Goal: Information Seeking & Learning: Find specific fact

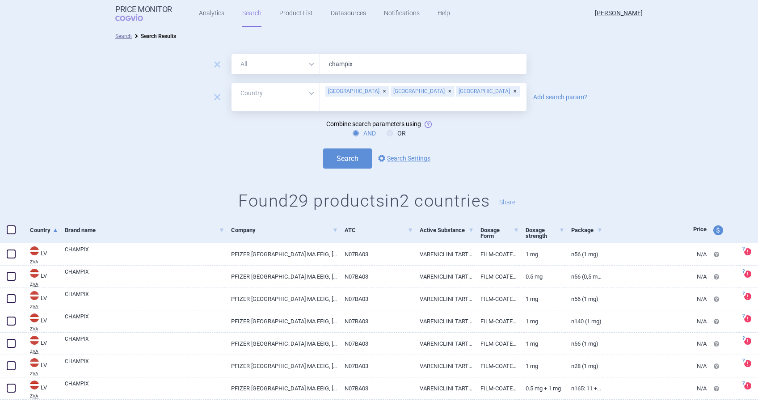
select select "country"
drag, startPoint x: 303, startPoint y: 61, endPoint x: 297, endPoint y: 59, distance: 6.2
click at [297, 59] on div "All Brand Name ATC Company Active Substance Country Newer than champix" at bounding box center [379, 64] width 295 height 20
type input "[MEDICAL_DATA]"
click at [323, 148] on button "Search" at bounding box center [347, 158] width 49 height 20
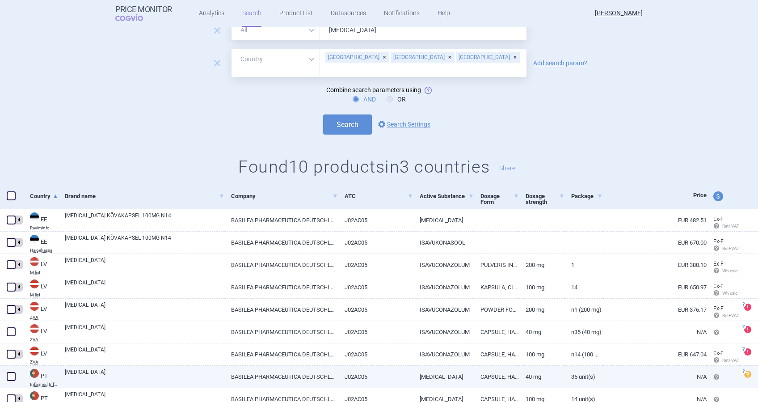
scroll to position [93, 0]
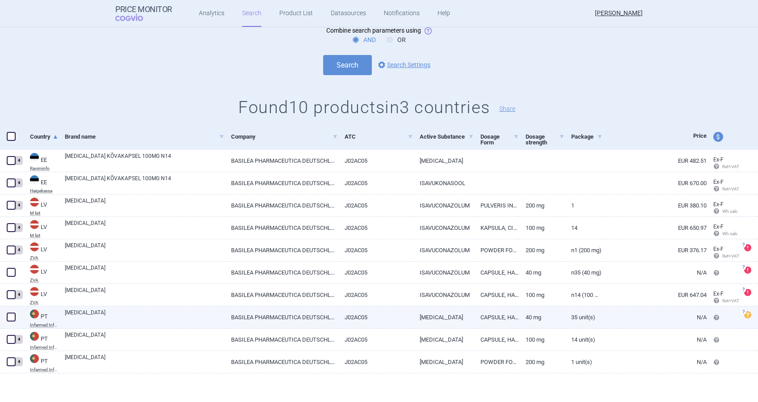
click at [80, 311] on link "[MEDICAL_DATA]" at bounding box center [145, 317] width 160 height 16
select select "EUR"
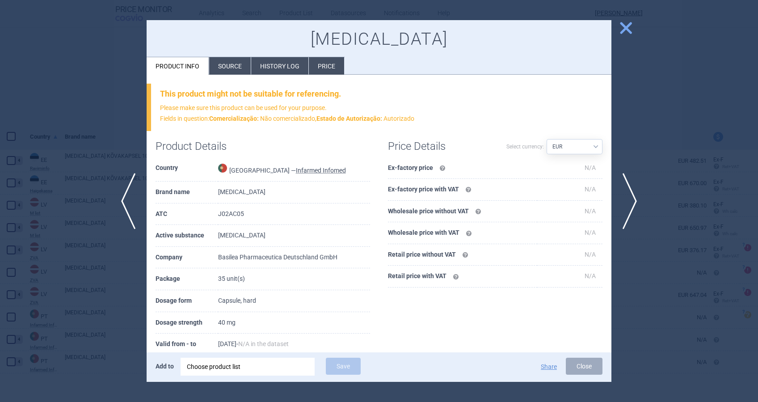
click at [283, 70] on li "History log" at bounding box center [279, 65] width 57 height 17
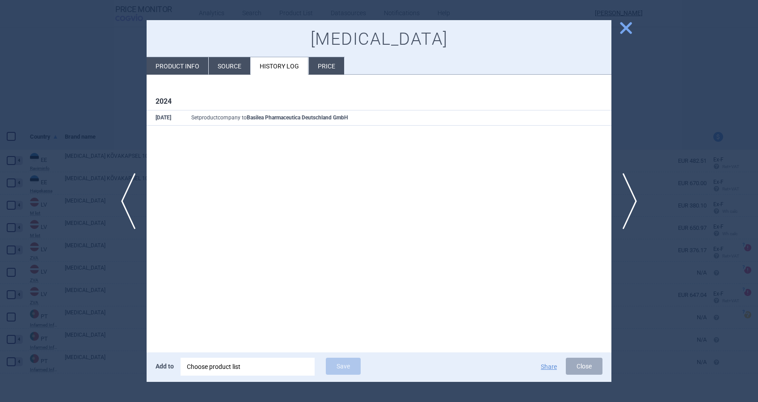
click at [229, 69] on li "Source" at bounding box center [230, 65] width 42 height 17
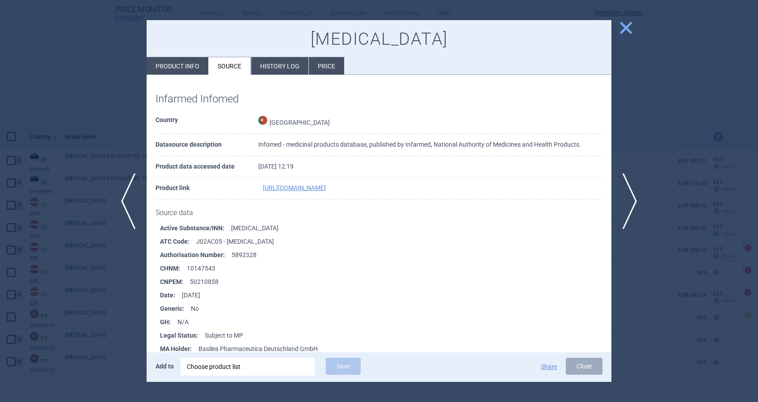
click at [626, 25] on span "close" at bounding box center [626, 28] width 16 height 16
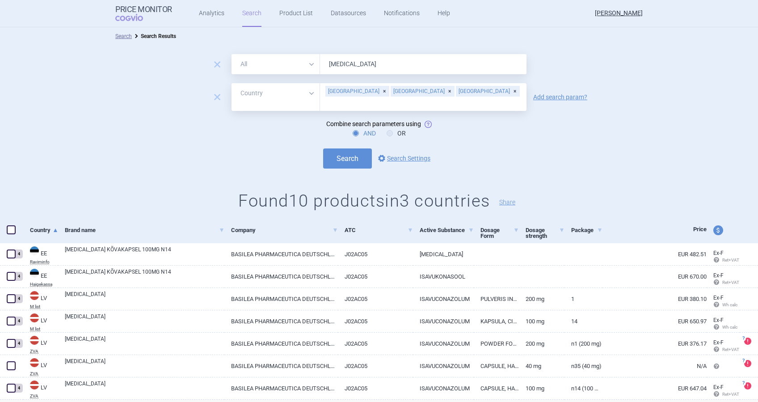
drag, startPoint x: 356, startPoint y: 67, endPoint x: 324, endPoint y: 62, distance: 32.1
click at [324, 62] on input "[MEDICAL_DATA]" at bounding box center [423, 64] width 207 height 20
type input "[MEDICAL_DATA]"
click at [323, 148] on button "Search" at bounding box center [347, 158] width 49 height 20
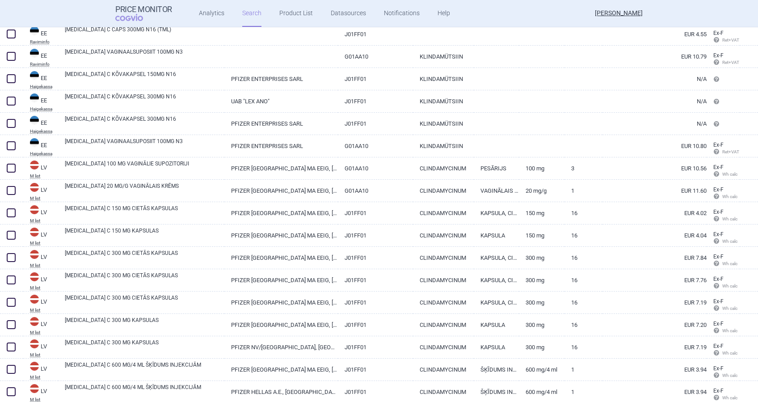
scroll to position [70, 0]
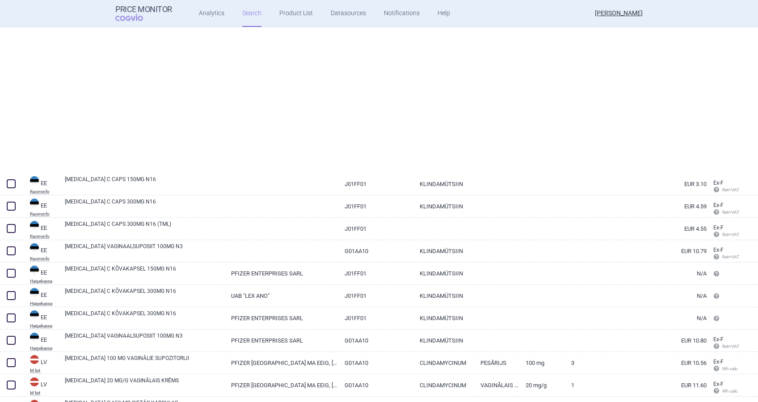
select select "country"
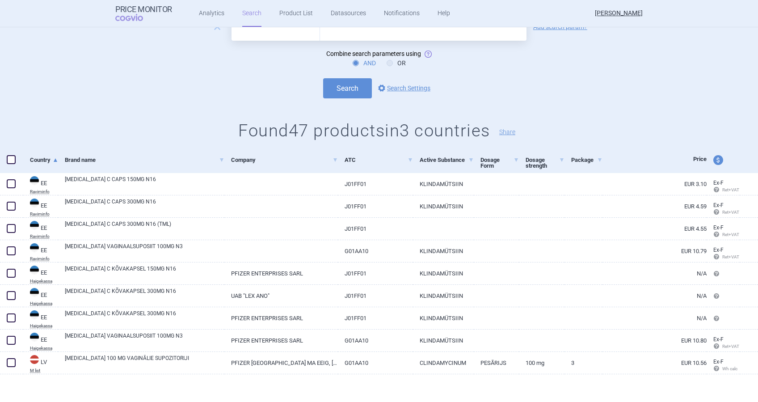
scroll to position [0, 0]
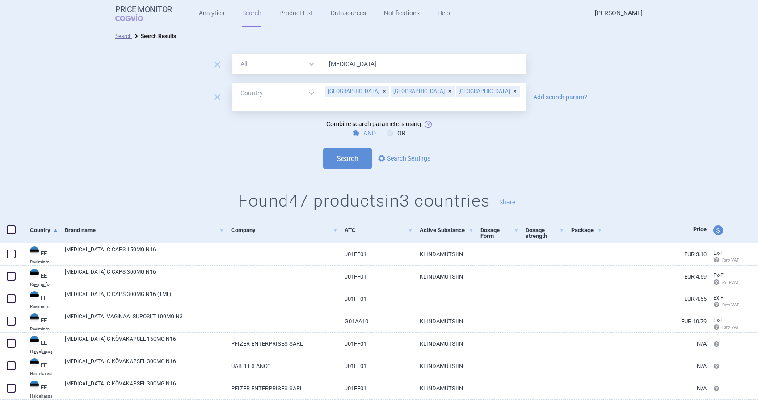
drag, startPoint x: 319, startPoint y: 64, endPoint x: 313, endPoint y: 64, distance: 5.4
click at [313, 64] on div "All Brand Name ATC Company Active Substance Country Newer than [MEDICAL_DATA]" at bounding box center [379, 64] width 295 height 20
click at [323, 148] on button "Search" at bounding box center [347, 158] width 49 height 20
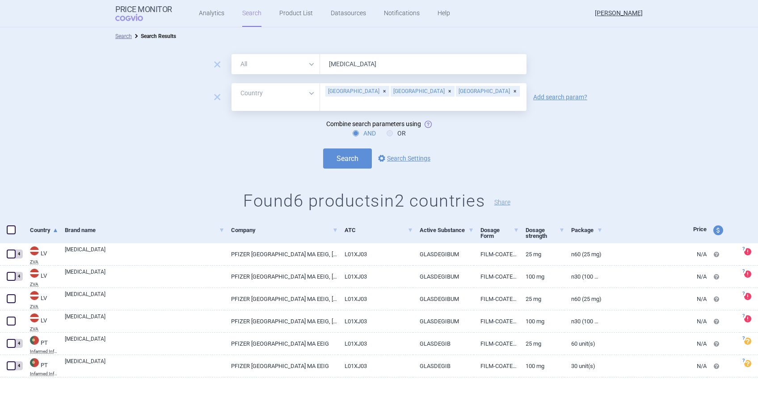
drag, startPoint x: 372, startPoint y: 68, endPoint x: 300, endPoint y: 62, distance: 72.7
click at [300, 62] on div "All Brand Name ATC Company Active Substance Country Newer than [MEDICAL_DATA]" at bounding box center [379, 64] width 295 height 20
type input "[MEDICAL_DATA]"
click at [323, 148] on button "Search" at bounding box center [347, 158] width 49 height 20
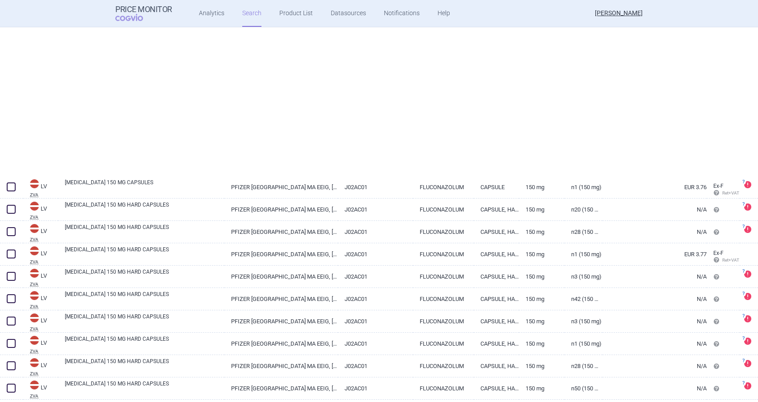
scroll to position [176, 0]
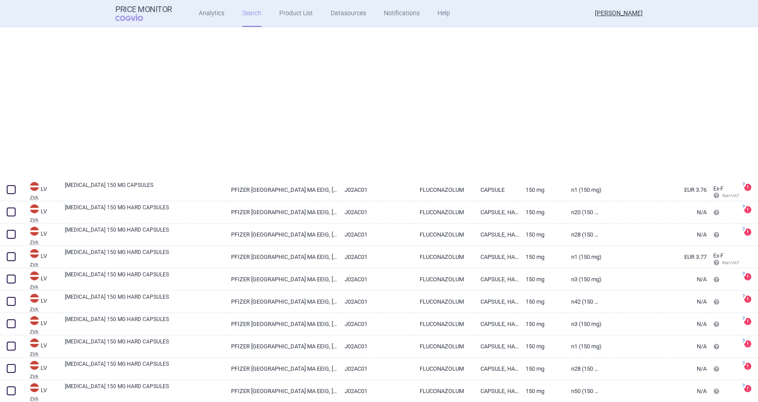
select select "country"
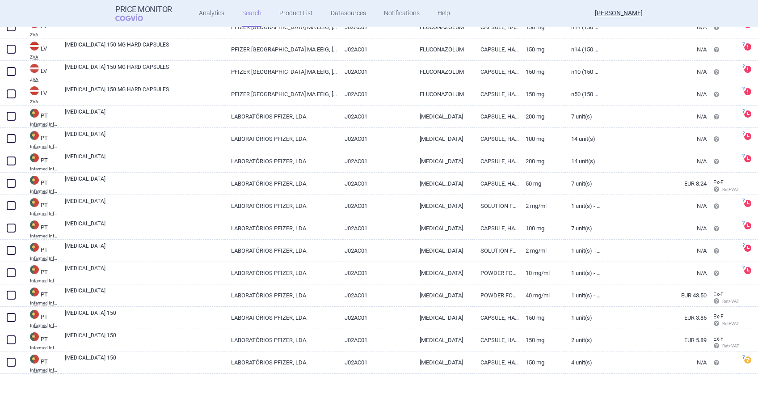
scroll to position [1077, 0]
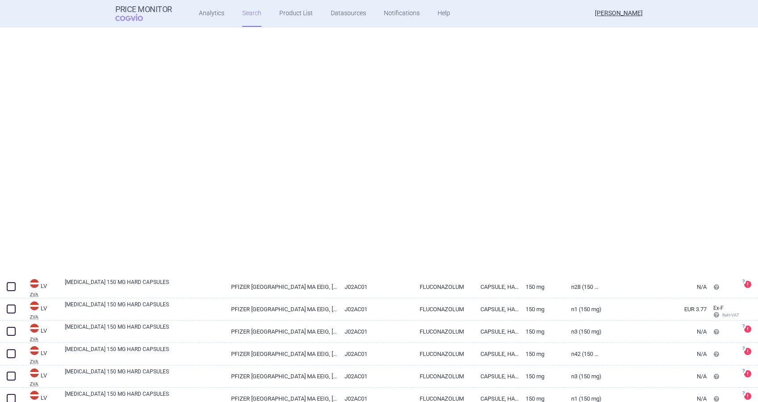
select select "country"
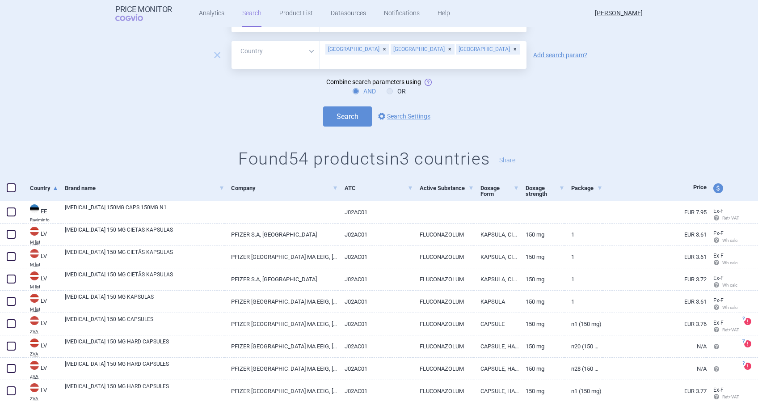
scroll to position [0, 0]
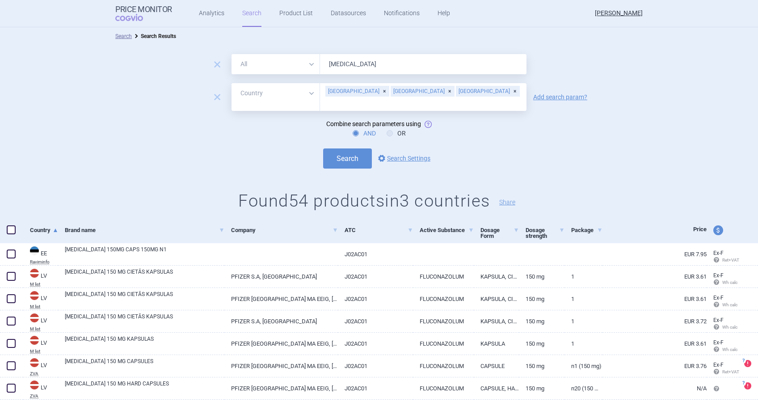
drag, startPoint x: 364, startPoint y: 67, endPoint x: 260, endPoint y: 54, distance: 105.0
click at [260, 54] on div "remove All Brand Name ATC Company Active Substance Country Newer than [MEDICAL_…" at bounding box center [379, 135] width 758 height 180
type input "[MEDICAL_DATA]"
click at [323, 148] on button "Search" at bounding box center [347, 158] width 49 height 20
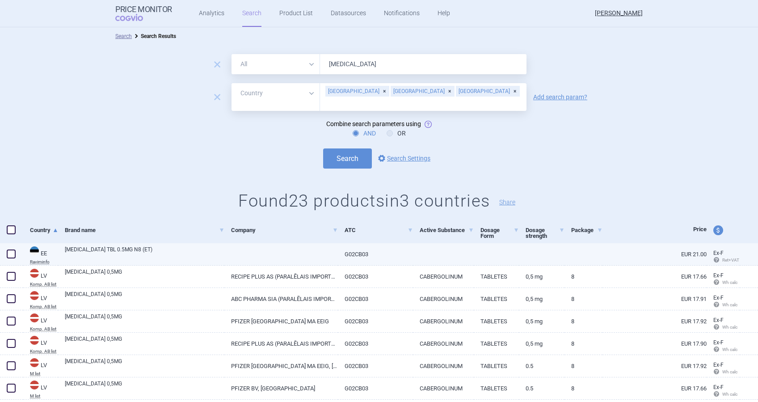
click at [101, 247] on link "[MEDICAL_DATA] TBL 0.5MG N8 (ET)" at bounding box center [145, 253] width 160 height 16
select select "EUR"
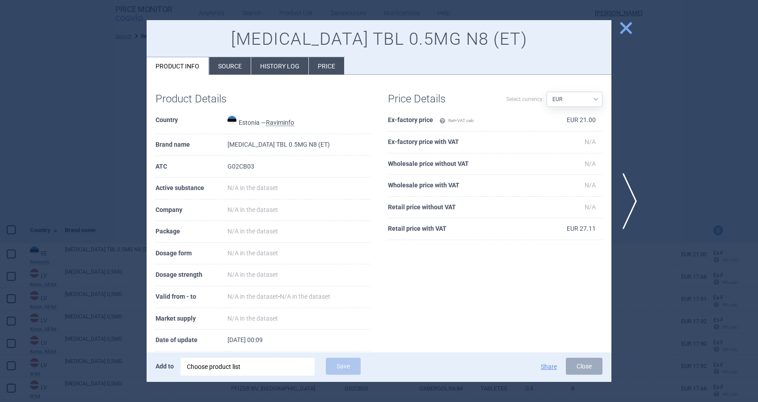
click at [236, 64] on li "Source" at bounding box center [230, 65] width 42 height 17
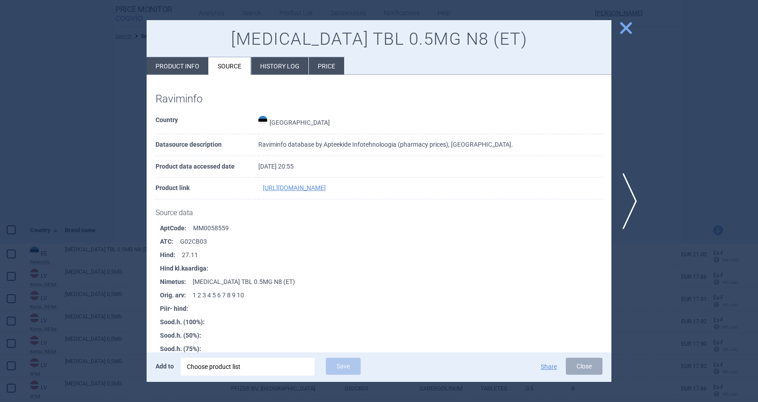
click at [317, 64] on li "Price" at bounding box center [326, 65] width 35 height 17
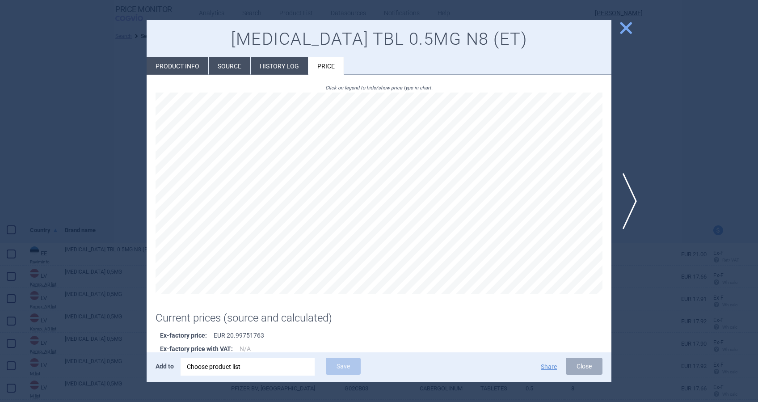
click at [158, 60] on li "Product info" at bounding box center [178, 65] width 62 height 17
select select "EUR"
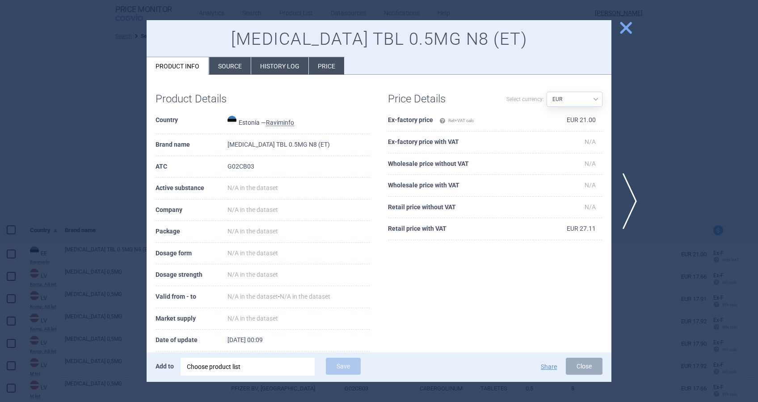
click at [625, 31] on span "close" at bounding box center [626, 28] width 16 height 16
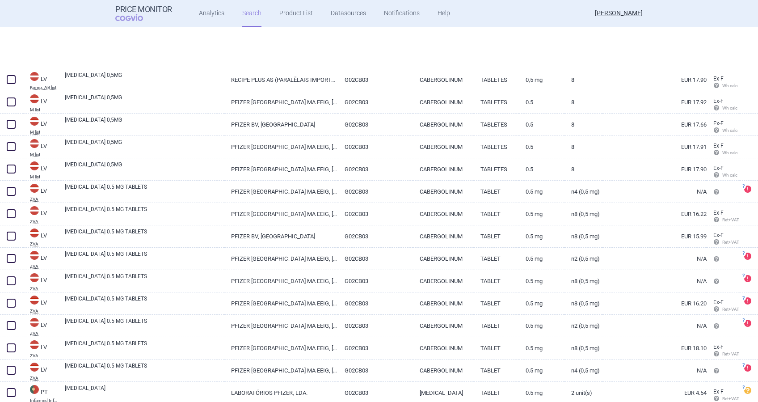
scroll to position [86, 0]
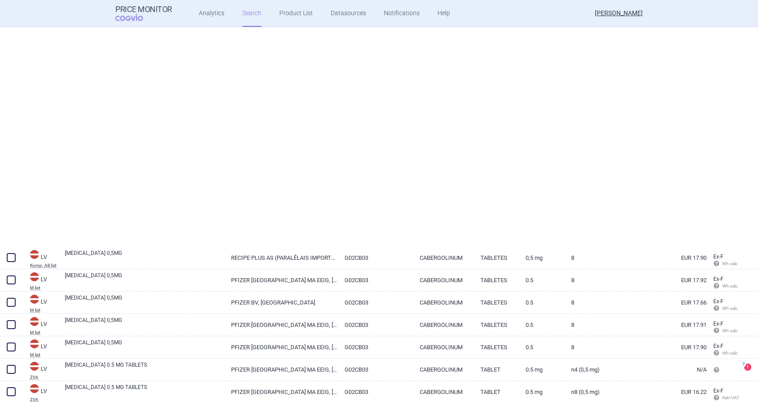
select select "country"
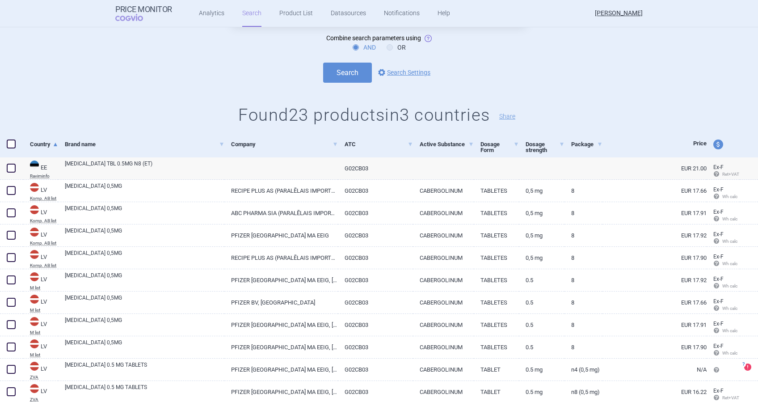
scroll to position [0, 0]
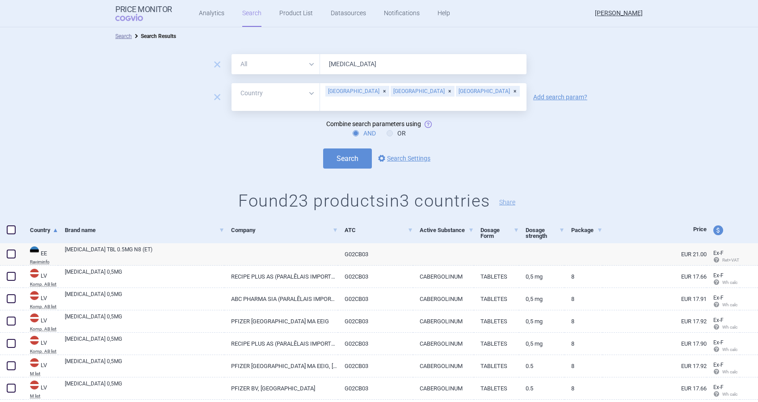
drag, startPoint x: 349, startPoint y: 65, endPoint x: 258, endPoint y: 47, distance: 92.9
click at [253, 53] on div "remove All Brand Name ATC Company Active Substance Country Newer than [MEDICAL_…" at bounding box center [379, 135] width 758 height 180
click at [323, 148] on button "Search" at bounding box center [347, 158] width 49 height 20
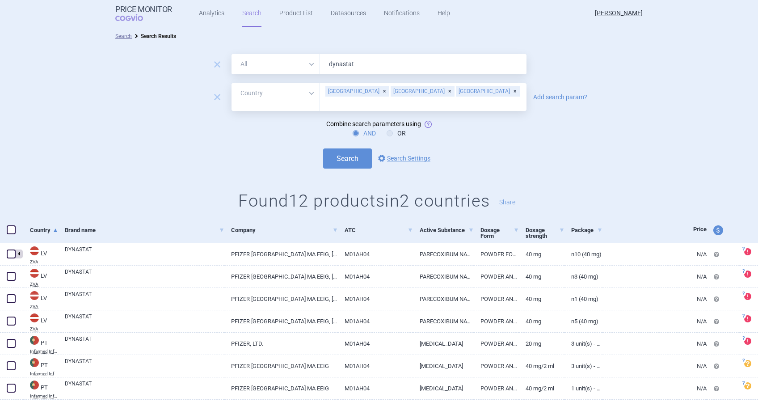
drag, startPoint x: 363, startPoint y: 63, endPoint x: 300, endPoint y: 60, distance: 63.1
click at [302, 63] on div "All Brand Name ATC Company Active Substance Country Newer than dynastat" at bounding box center [379, 64] width 295 height 20
type input "ecalta"
click at [323, 148] on button "Search" at bounding box center [347, 158] width 49 height 20
